Goal: Information Seeking & Learning: Find specific fact

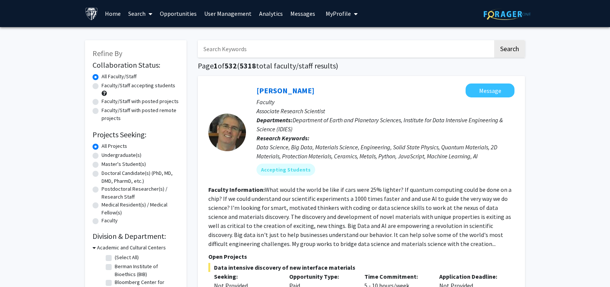
click at [256, 45] on input "Search Keywords" at bounding box center [345, 48] width 295 height 17
type input "vape"
click at [494, 40] on button "Search" at bounding box center [509, 48] width 31 height 17
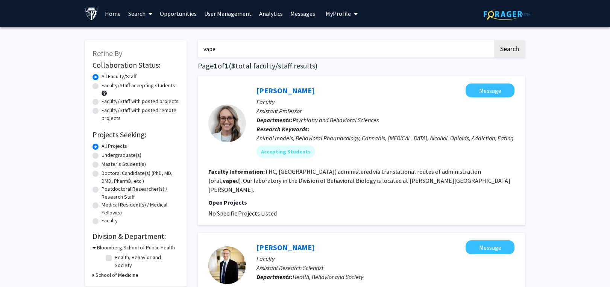
drag, startPoint x: 232, startPoint y: 54, endPoint x: 196, endPoint y: 51, distance: 36.2
click at [196, 51] on div "vape Search Page 1 of 1 ( 3 total faculty/staff results) [PERSON_NAME] Message …" at bounding box center [361, 268] width 338 height 471
click at [494, 40] on button "Search" at bounding box center [509, 48] width 31 height 17
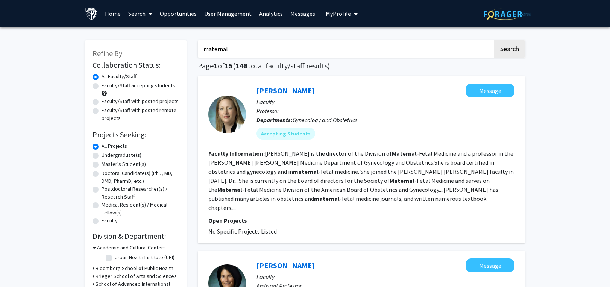
drag, startPoint x: 251, startPoint y: 51, endPoint x: 204, endPoint y: 50, distance: 46.6
click at [204, 50] on input "maternal" at bounding box center [345, 48] width 295 height 17
click at [494, 40] on button "Search" at bounding box center [509, 48] width 31 height 17
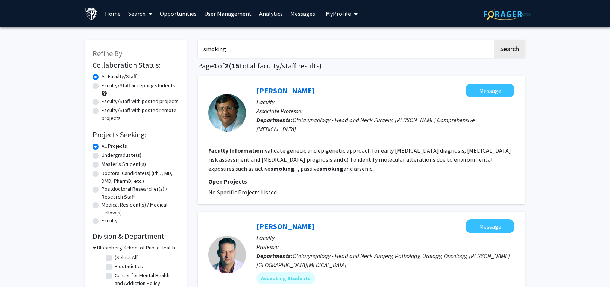
drag, startPoint x: 239, startPoint y: 48, endPoint x: 119, endPoint y: 50, distance: 119.5
paste input "Legionella"
click at [508, 46] on button "Search" at bounding box center [509, 48] width 31 height 17
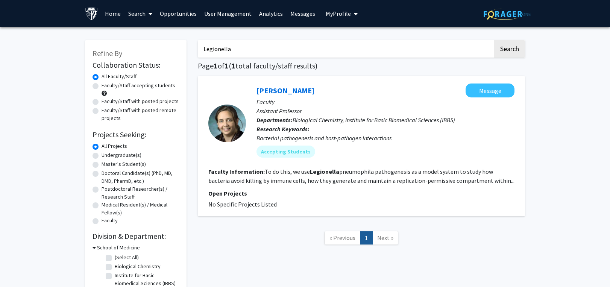
click at [595, 190] on div "Refine By Collaboration Status: Collaboration Status All Faculty/Staff Collabor…" at bounding box center [305, 170] width 610 height 286
drag, startPoint x: 256, startPoint y: 140, endPoint x: 315, endPoint y: 138, distance: 58.7
click at [315, 138] on div "[PERSON_NAME] Message Faculty Assistant Professor Departments: Biological Chemi…" at bounding box center [380, 123] width 268 height 80
copy div "Bacterial pathogenesis"
drag, startPoint x: 234, startPoint y: 49, endPoint x: 256, endPoint y: 49, distance: 21.4
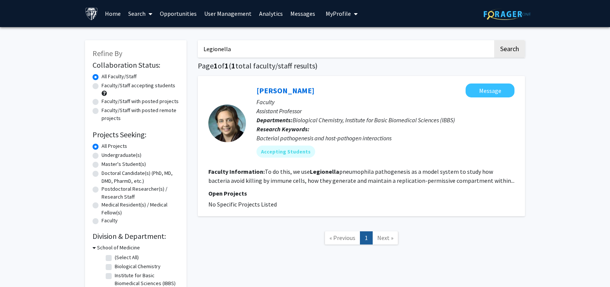
click at [151, 48] on div "Refine By Collaboration Status: Collaboration Status All Faculty/Staff Collabor…" at bounding box center [304, 165] width 451 height 264
paste input "Bacterial pathogenesis"
type input "Bacterial pathogenesis"
click at [508, 45] on button "Search" at bounding box center [509, 48] width 31 height 17
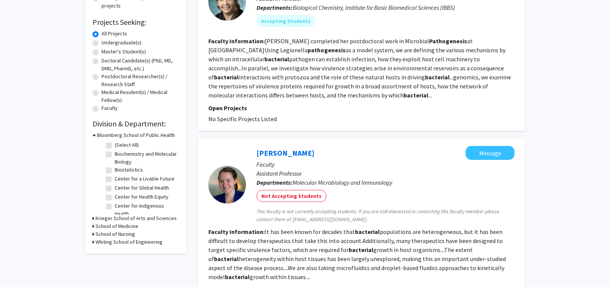
scroll to position [113, 0]
